Goal: Information Seeking & Learning: Compare options

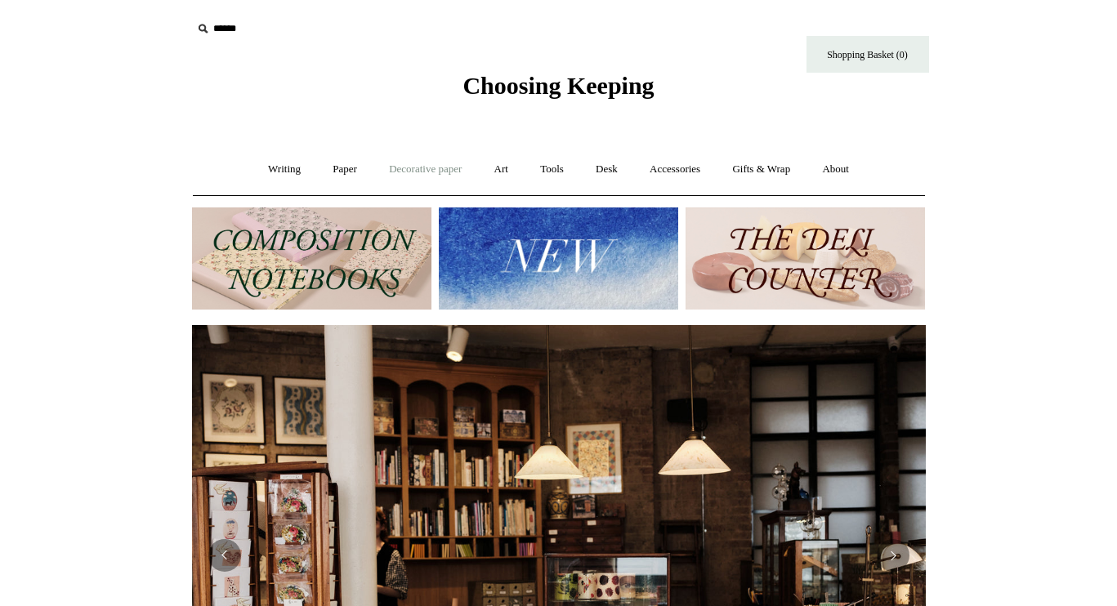
click at [437, 167] on link "Decorative paper +" at bounding box center [425, 169] width 102 height 43
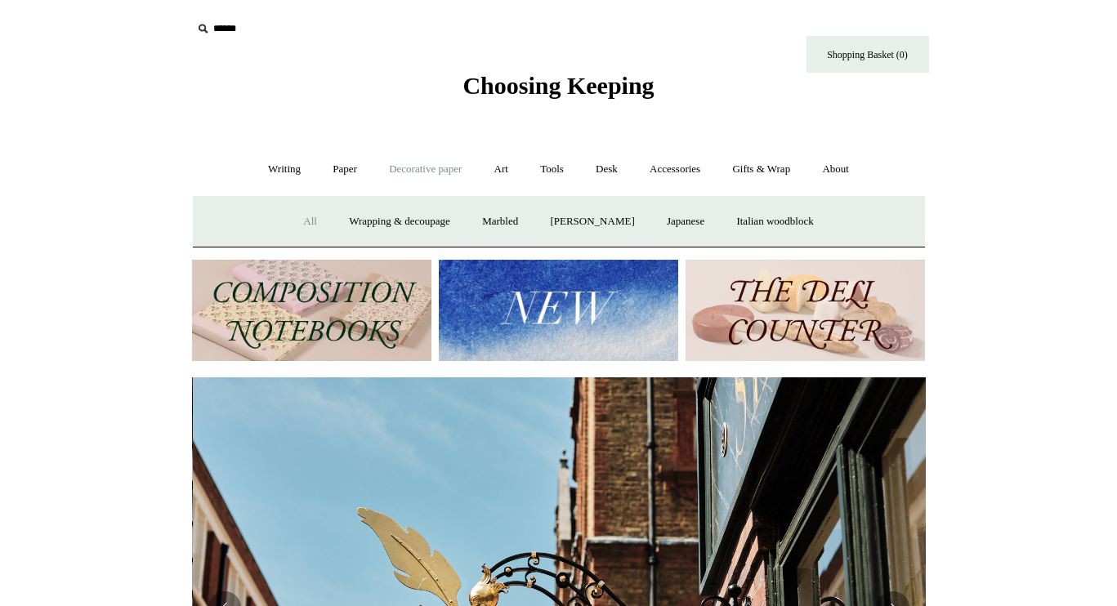
scroll to position [0, 733]
click at [300, 221] on link "All" at bounding box center [309, 221] width 43 height 43
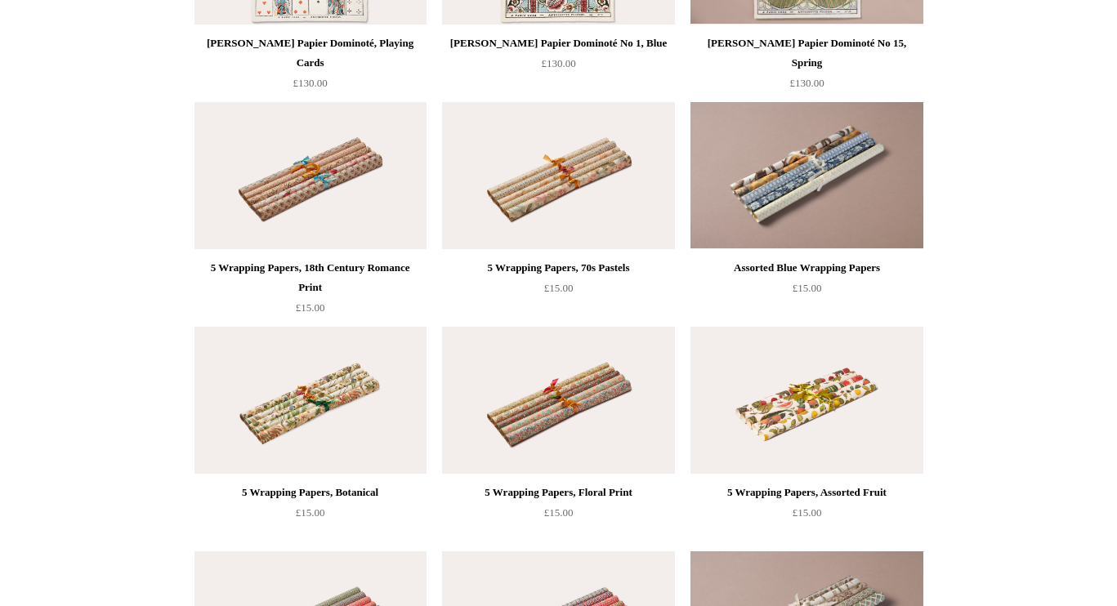
scroll to position [2298, 0]
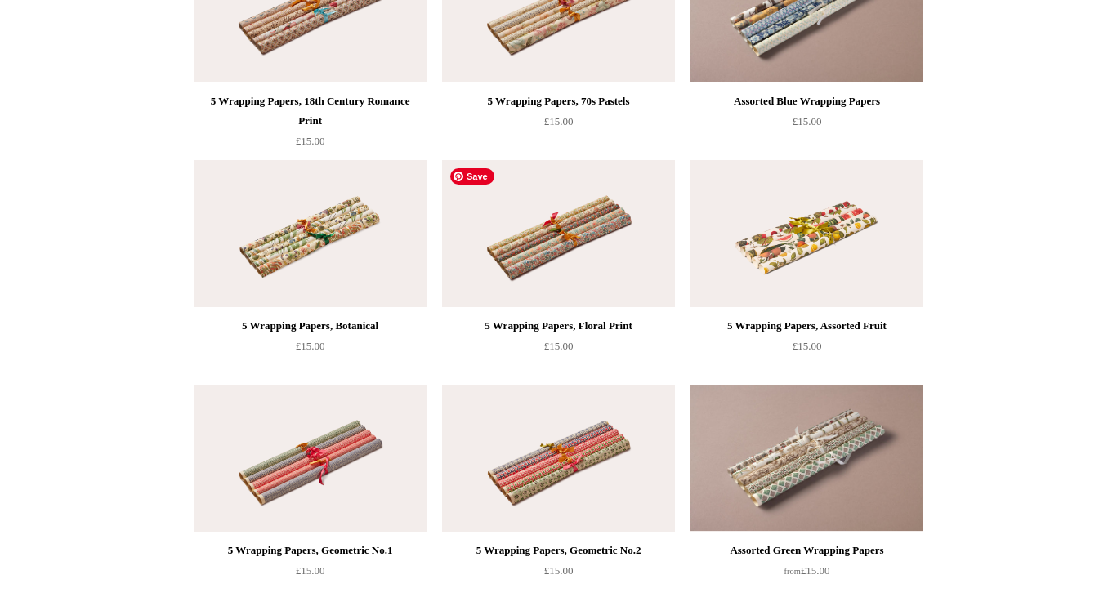
click at [626, 249] on img at bounding box center [558, 233] width 232 height 147
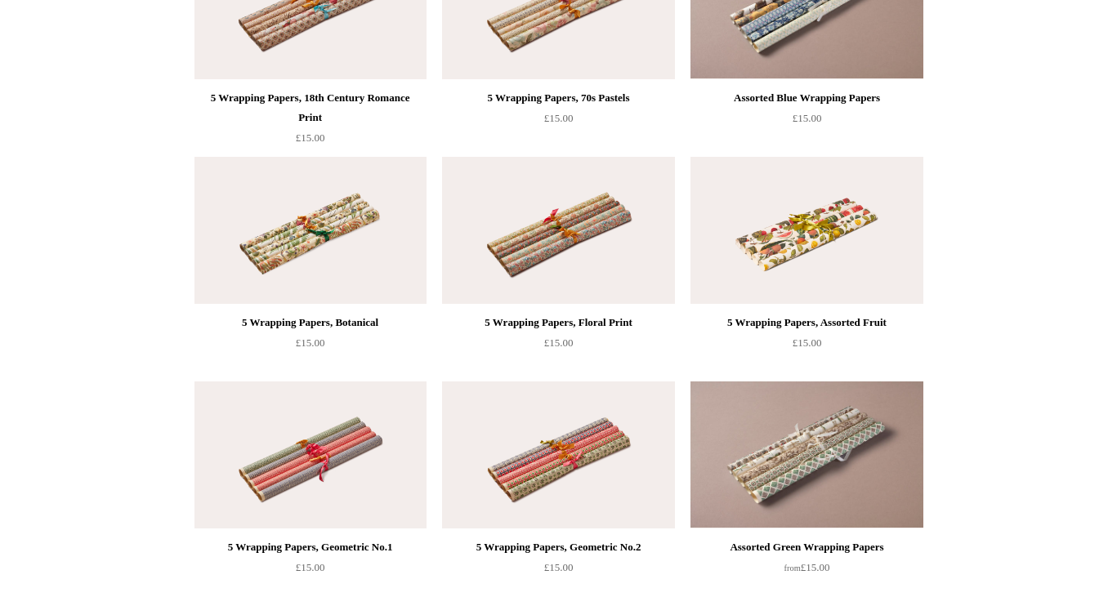
scroll to position [2331, 0]
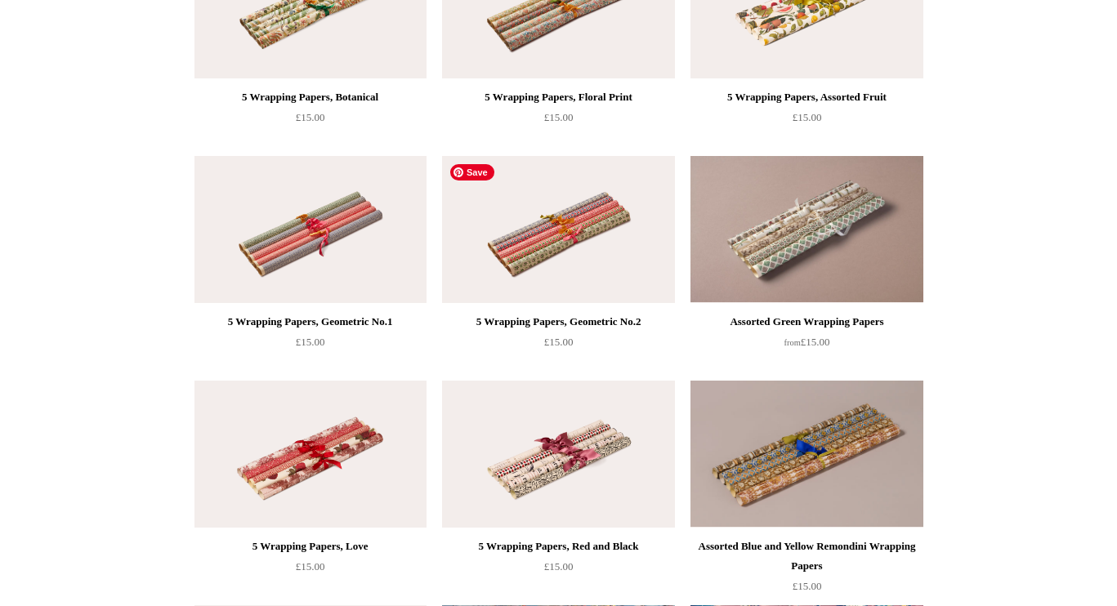
click at [619, 250] on img at bounding box center [558, 229] width 232 height 147
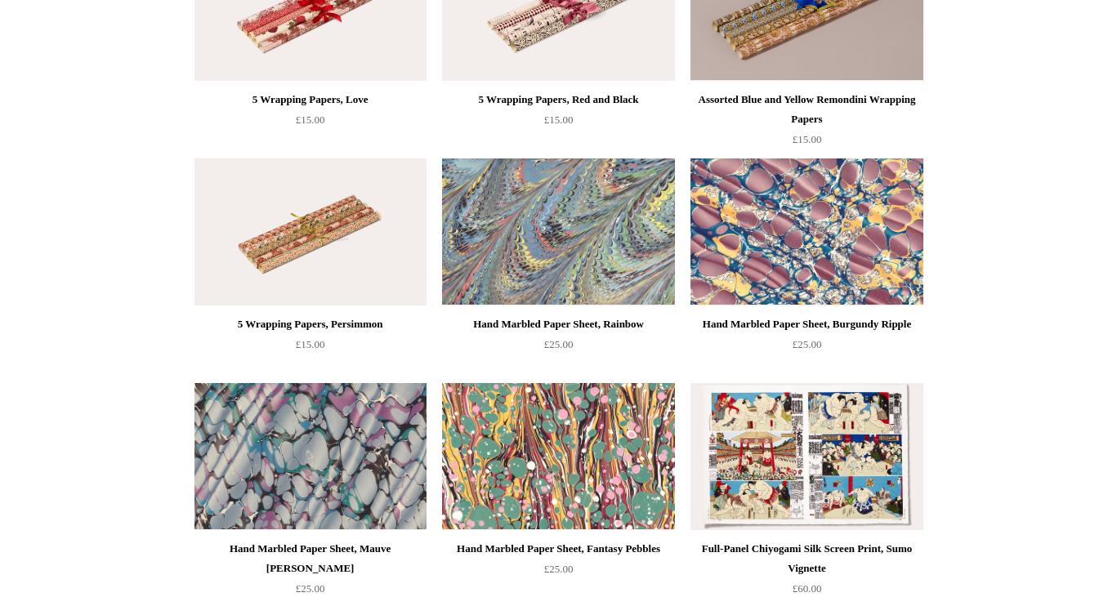
scroll to position [3017, 0]
